Goal: Information Seeking & Learning: Learn about a topic

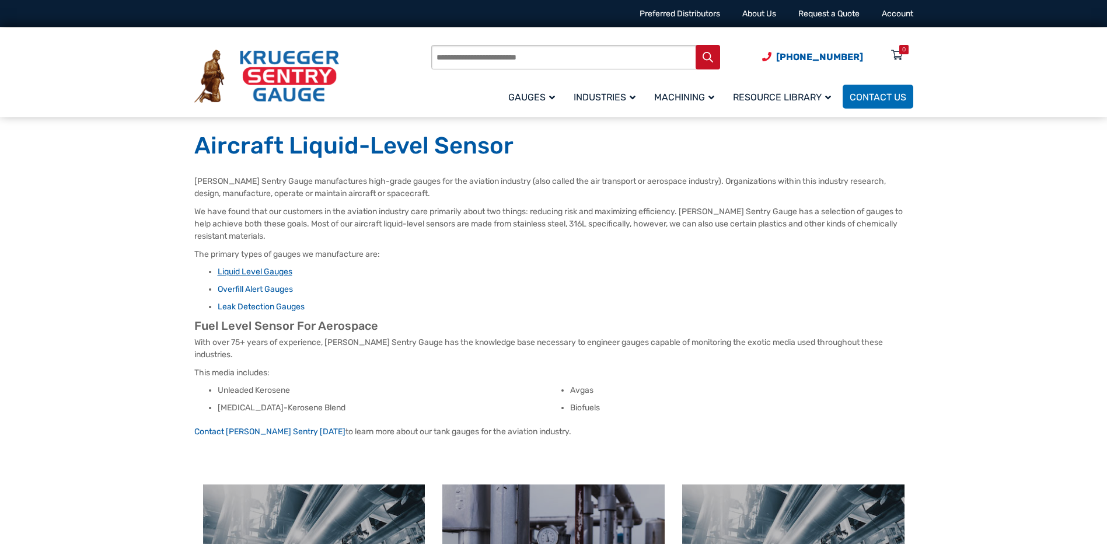
click at [279, 271] on link "Liquid Level Gauges" at bounding box center [255, 272] width 75 height 10
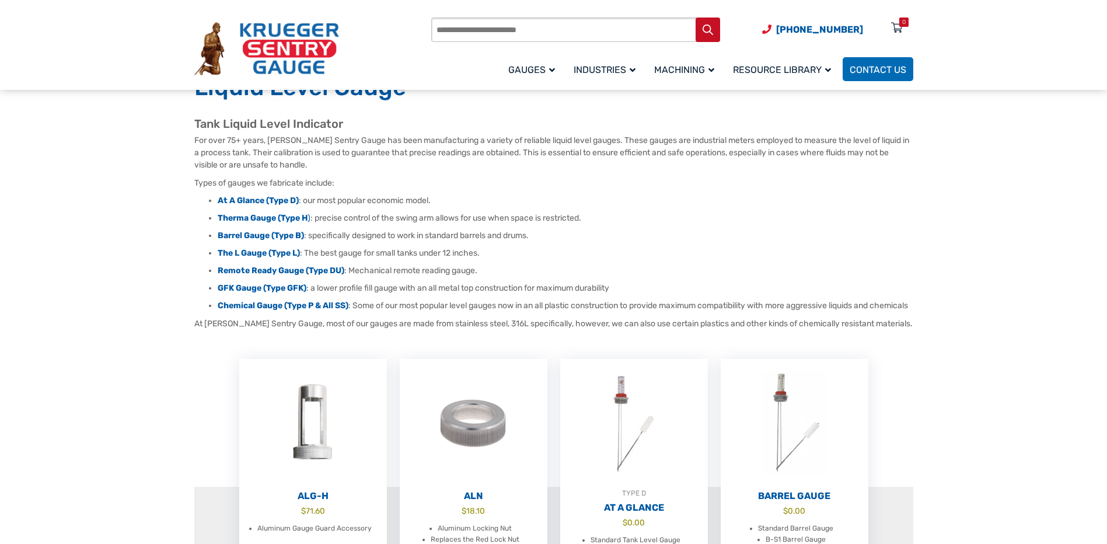
scroll to position [117, 0]
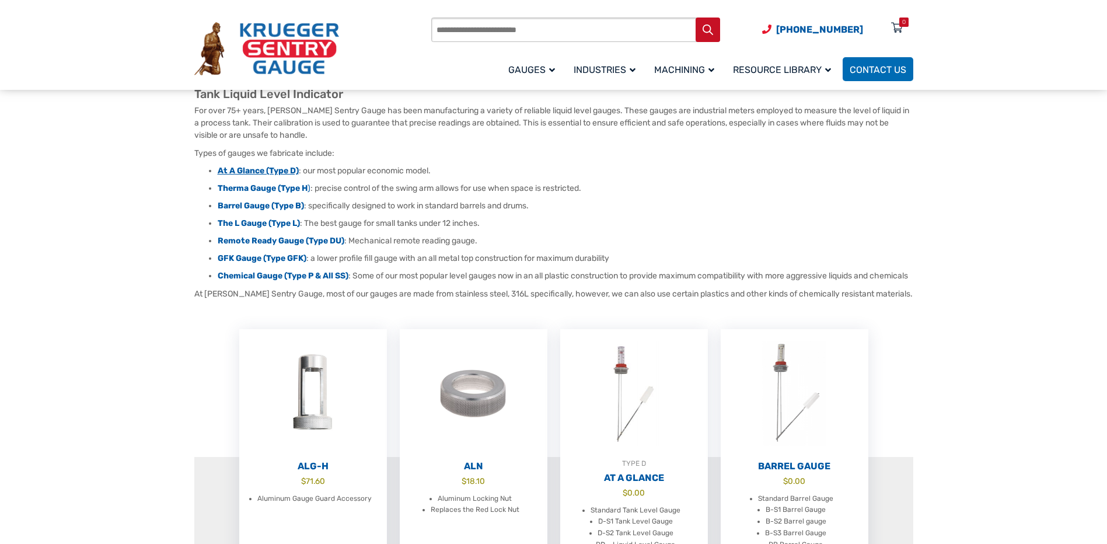
click at [271, 170] on strong "At A Glance (Type D)" at bounding box center [258, 171] width 81 height 10
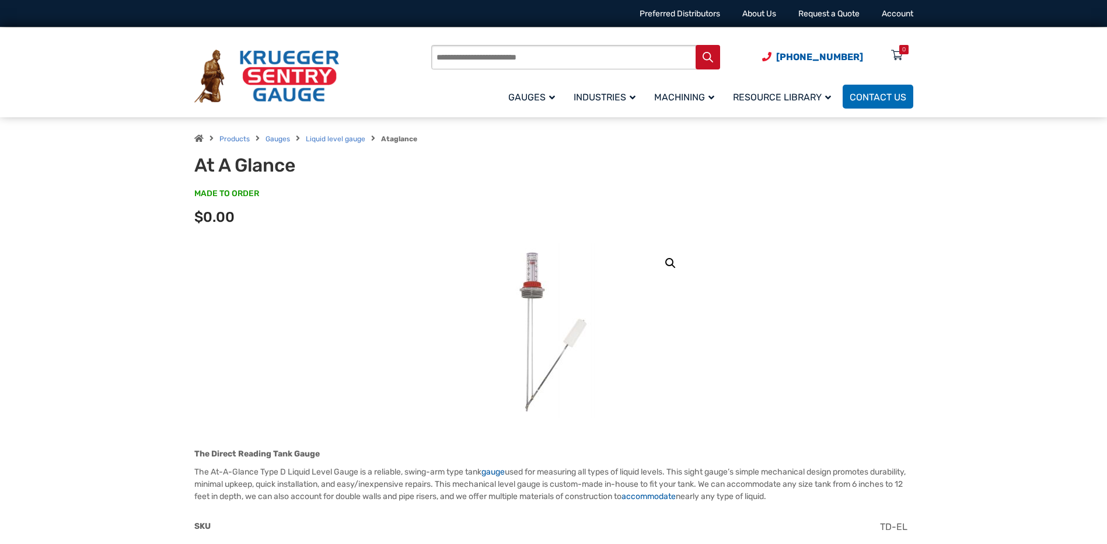
click at [532, 293] on img at bounding box center [553, 330] width 140 height 175
click at [534, 279] on img at bounding box center [553, 330] width 140 height 175
click at [672, 262] on link "🔍" at bounding box center [670, 263] width 21 height 21
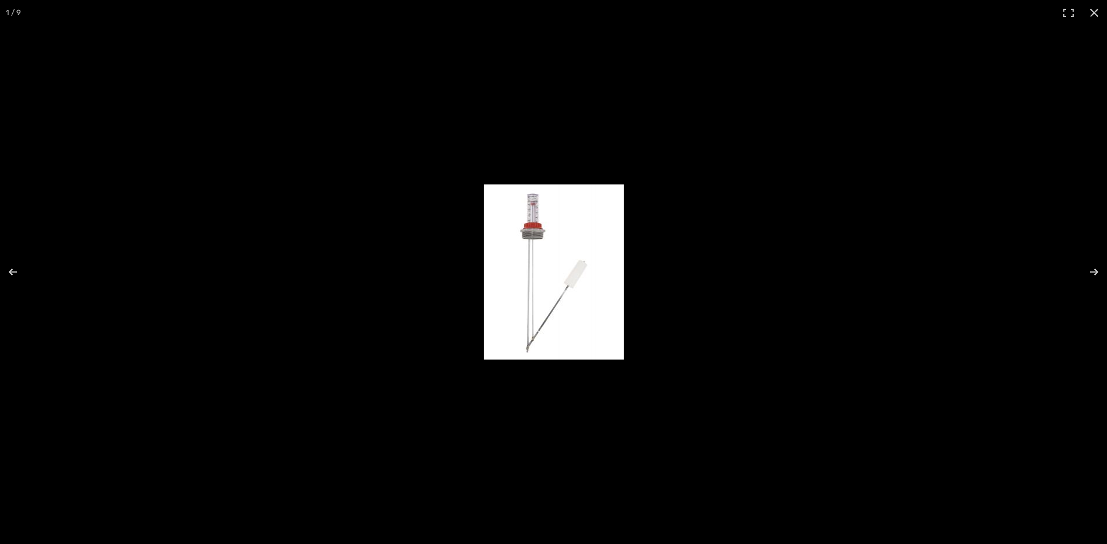
click at [556, 271] on img "Full screen image" at bounding box center [554, 271] width 140 height 175
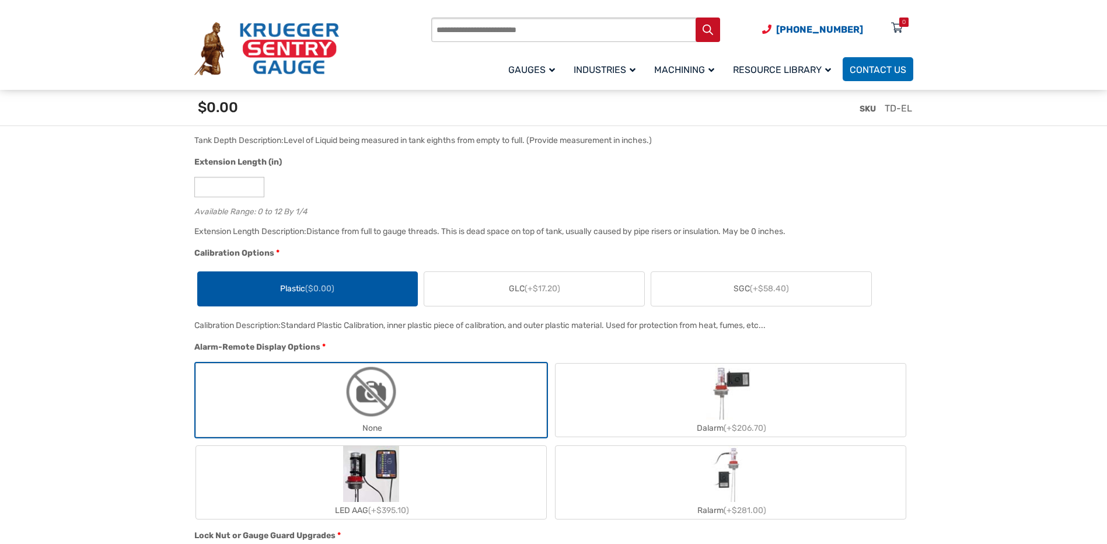
scroll to position [467, 0]
